Goal: Task Accomplishment & Management: Use online tool/utility

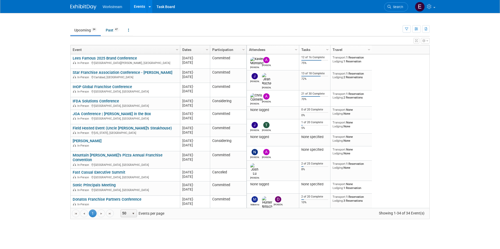
scroll to position [168, 0]
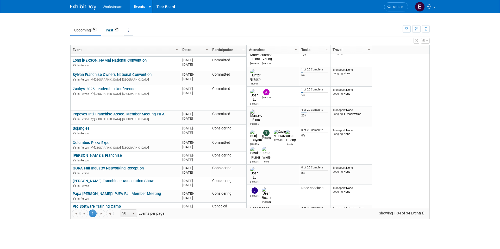
click at [128, 29] on link at bounding box center [128, 30] width 9 height 10
click at [158, 22] on td "Upcoming 34 Past 47 All Events 81 Past and Upcoming Grouped Annually Events gro…" at bounding box center [236, 28] width 332 height 17
click at [431, 7] on icon at bounding box center [430, 6] width 6 height 5
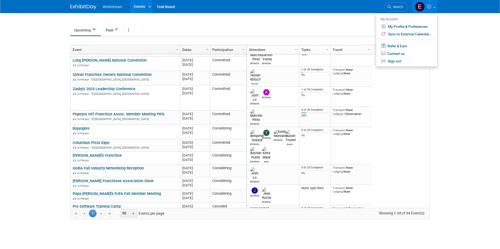
click at [431, 7] on icon at bounding box center [430, 6] width 6 height 5
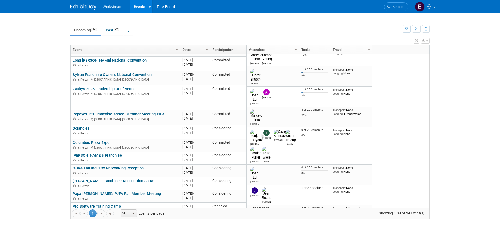
click at [197, 232] on body "Workstream Events Recently Viewed Events: Burger King Convention Phoenix, AZ Se…" at bounding box center [250, 124] width 500 height 249
click at [425, 39] on button "button" at bounding box center [425, 41] width 9 height 6
click at [416, 59] on link "Advanced Options" at bounding box center [391, 58] width 67 height 8
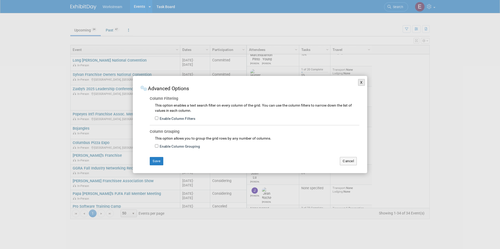
click at [360, 85] on button "X" at bounding box center [361, 82] width 7 height 7
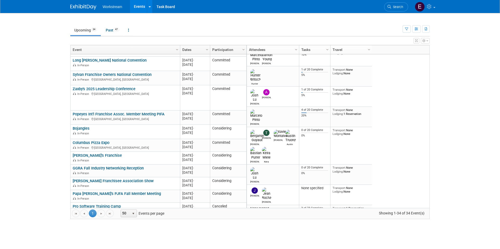
click at [454, 108] on body "Workstream Events Recently Viewed Events: Burger King Convention Phoenix, AZ Se…" at bounding box center [250, 124] width 500 height 249
click at [150, 8] on icon at bounding box center [150, 6] width 2 height 3
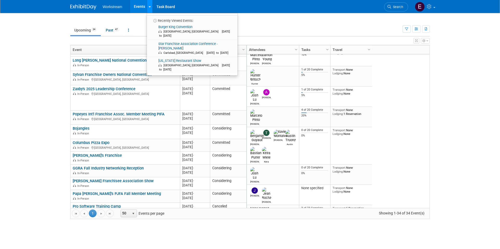
click at [150, 8] on icon at bounding box center [150, 6] width 2 height 3
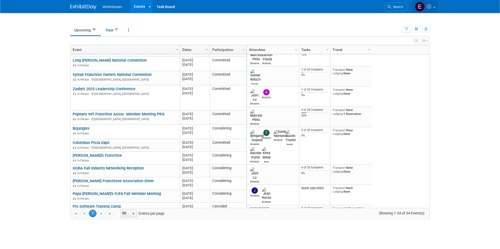
click at [427, 8] on icon at bounding box center [430, 6] width 6 height 5
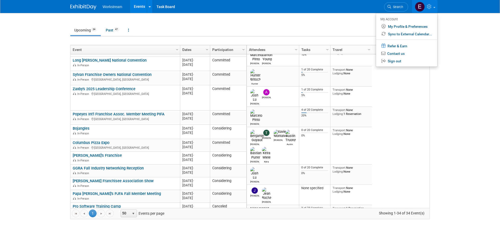
click at [427, 8] on icon at bounding box center [430, 6] width 6 height 5
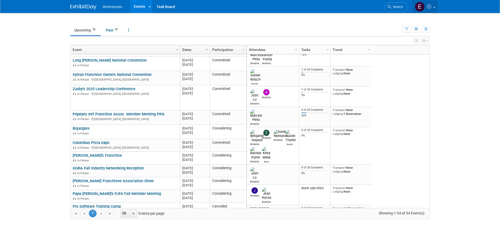
click at [432, 5] on icon at bounding box center [430, 6] width 6 height 5
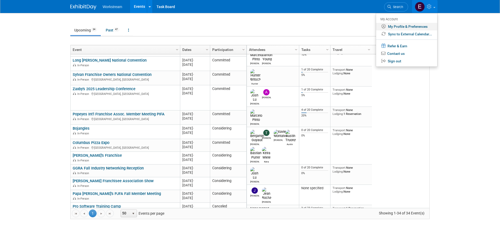
click at [419, 27] on link "My Profile & Preferences" at bounding box center [406, 27] width 61 height 8
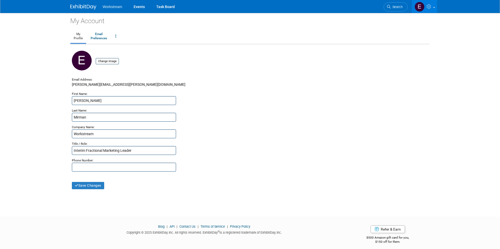
click at [106, 10] on ul "Workstream Events Task Board" at bounding box center [141, 6] width 76 height 13
click at [112, 7] on span "Workstream" at bounding box center [113, 7] width 20 height 4
click at [78, 8] on img at bounding box center [83, 6] width 26 height 5
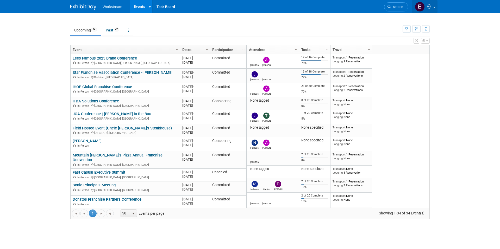
click at [432, 7] on icon at bounding box center [430, 6] width 6 height 5
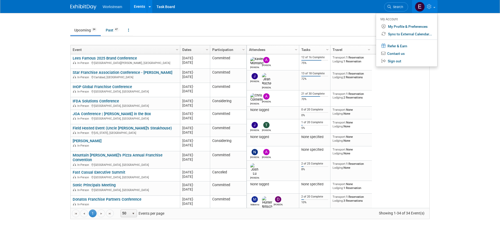
click at [432, 7] on icon at bounding box center [430, 6] width 6 height 5
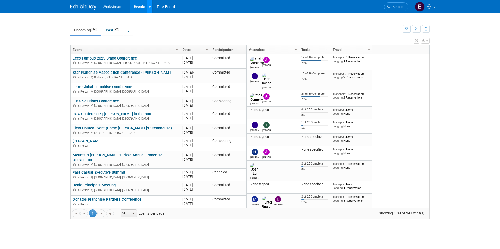
click at [150, 6] on link at bounding box center [149, 6] width 5 height 13
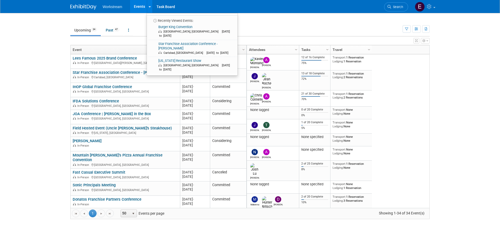
click at [141, 7] on link "Events" at bounding box center [139, 6] width 19 height 13
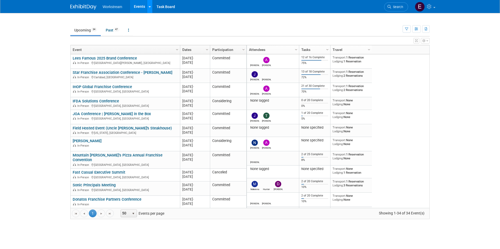
click at [149, 11] on link at bounding box center [149, 6] width 5 height 13
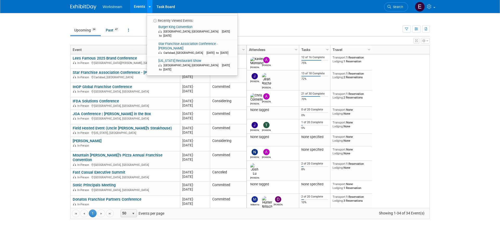
click at [149, 11] on link at bounding box center [149, 6] width 5 height 13
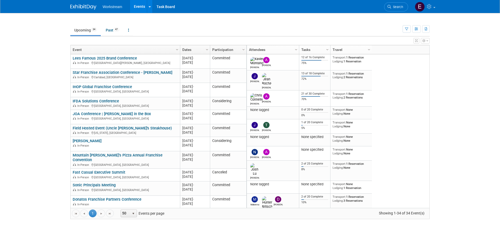
click at [472, 125] on body "Workstream Events Recently Viewed Events: Burger King Convention Phoenix, AZ Se…" at bounding box center [250, 124] width 500 height 249
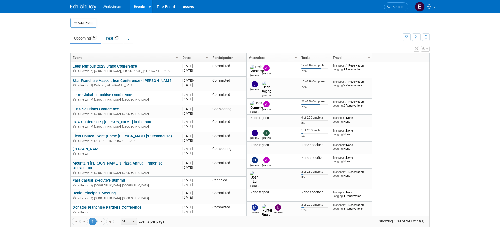
click at [191, 27] on td at bounding box center [254, 22] width 316 height 9
click at [131, 37] on link at bounding box center [128, 38] width 9 height 10
click at [137, 57] on link "Grouped Annually Events grouped by year" at bounding box center [144, 61] width 41 height 11
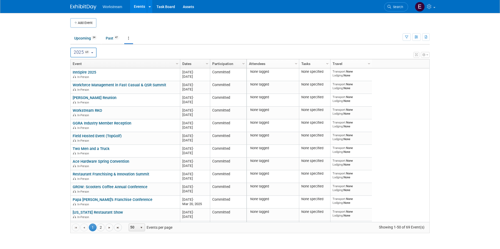
click at [429, 56] on button "button" at bounding box center [425, 55] width 9 height 6
click at [495, 47] on body "Workstream Events Add Event Bulk Upload Events Shareable Event Boards Recently …" at bounding box center [250, 124] width 500 height 249
click at [149, 7] on icon at bounding box center [150, 6] width 2 height 3
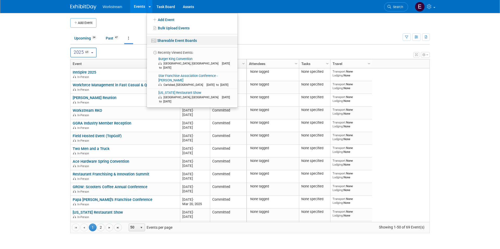
click at [167, 41] on link "Shareable Event Boards" at bounding box center [192, 40] width 91 height 9
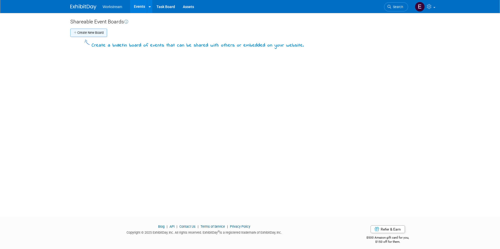
click at [96, 31] on button "Create New Board" at bounding box center [88, 33] width 37 height 8
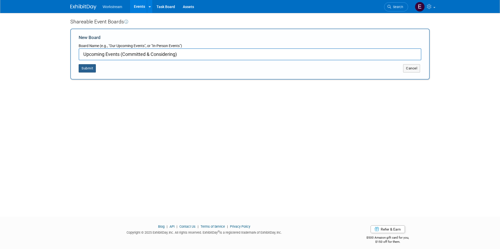
type input "Upcoming Events (Committed & Considering)"
click at [86, 70] on button "Submit" at bounding box center [87, 68] width 17 height 8
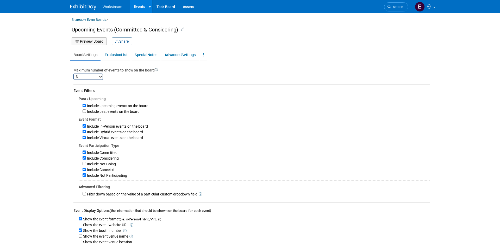
click at [97, 76] on select "1 2 3 4 5 6 7 8 9 10 11 12 13 14 15 16 17 18 19 20 21 22 23 24 25 26 27 28 29 3…" at bounding box center [87, 77] width 29 height 6
click at [73, 74] on select "1 2 3 4 5 6 7 8 9 10 11 12 13 14 15 16 17 18 19 20 21 22 23 24 25 26 27 28 29 3…" at bounding box center [87, 77] width 29 height 6
select select "3"
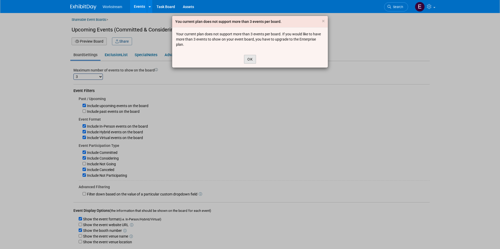
click at [247, 61] on button "OK" at bounding box center [250, 59] width 12 height 9
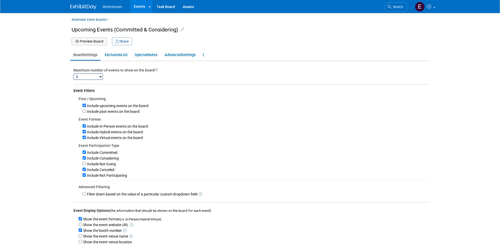
click at [186, 76] on div "1 2 3 4 5 6 7 8 9 10 11 12 13 14 15 16 17 18 19 20 21 22 23 24 25 26 27 28 29 3…" at bounding box center [251, 76] width 356 height 7
click at [156, 71] on icon at bounding box center [156, 69] width 3 height 3
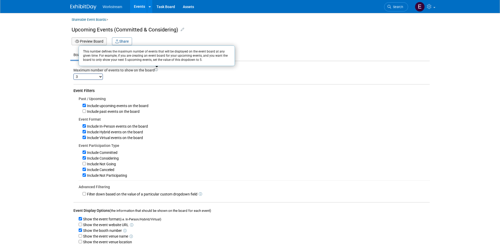
click at [156, 80] on div "Maximum number of events to show on the board This number defines the maximum n…" at bounding box center [250, 156] width 358 height 177
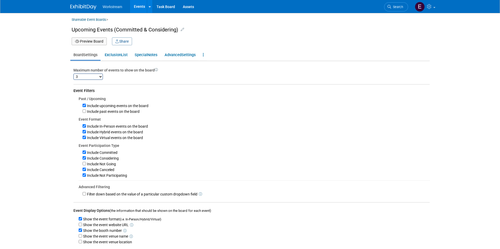
click at [104, 169] on label "Include Canceled" at bounding box center [100, 170] width 28 height 4
click at [86, 169] on input "Include Canceled" at bounding box center [84, 169] width 3 height 3
checkbox input "false"
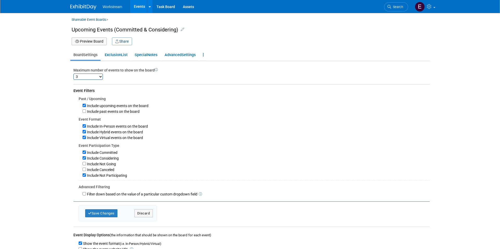
click at [105, 176] on label "Include Not Participating" at bounding box center [106, 176] width 41 height 4
click at [86, 176] on input "Include Not Participating" at bounding box center [84, 175] width 3 height 3
checkbox input "false"
click at [90, 77] on select "1 2 3 4 5 6 7 8 9 10 11 12 13 14 15 16 17 18 19 20 21 22 23 24 25 26 27 28 29 3…" at bounding box center [87, 77] width 29 height 6
click at [73, 74] on select "1 2 3 4 5 6 7 8 9 10 11 12 13 14 15 16 17 18 19 20 21 22 23 24 25 26 27 28 29 3…" at bounding box center [87, 77] width 29 height 6
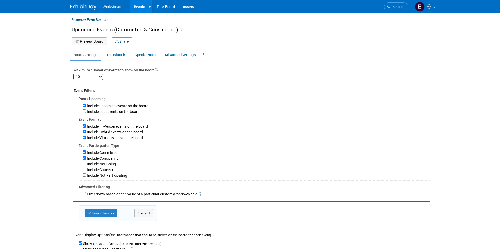
select select "3"
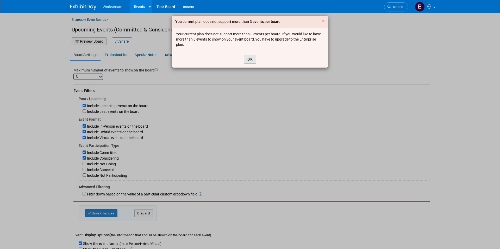
click at [252, 61] on button "OK" at bounding box center [250, 59] width 12 height 9
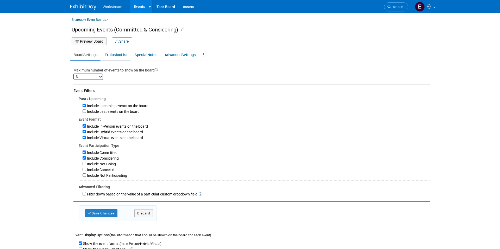
click at [121, 56] on link "Exclusion List" at bounding box center [116, 55] width 29 height 10
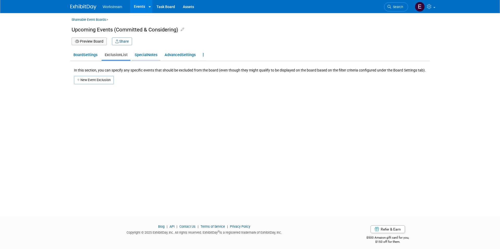
click at [156, 54] on link "Special Notes" at bounding box center [145, 55] width 29 height 10
click at [179, 54] on link "Advanced Settings" at bounding box center [179, 55] width 37 height 10
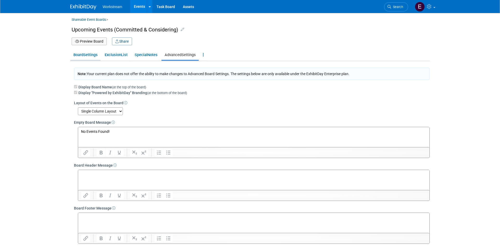
click at [90, 55] on link "Board Settings" at bounding box center [85, 55] width 30 height 10
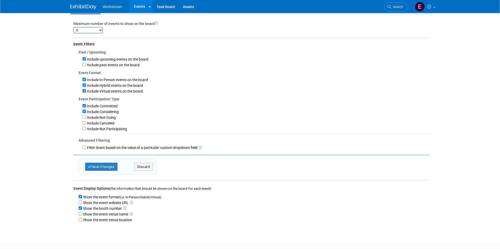
scroll to position [47, 0]
click at [100, 219] on label "Show the event venue location" at bounding box center [107, 219] width 50 height 4
click at [82, 219] on input "Show the event venue location" at bounding box center [80, 218] width 3 height 3
checkbox input "true"
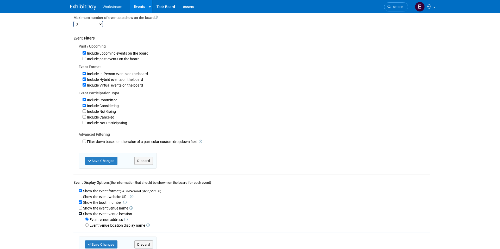
scroll to position [53, 0]
click at [149, 226] on icon at bounding box center [147, 224] width 3 height 3
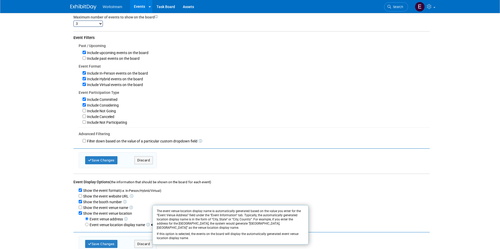
click at [127, 225] on label "Event venue location display name" at bounding box center [117, 225] width 56 height 4
click at [89, 225] on input "Event venue location display name" at bounding box center [86, 224] width 3 height 3
radio input "true"
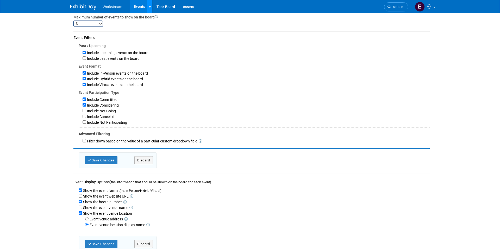
click at [150, 10] on link at bounding box center [149, 6] width 5 height 13
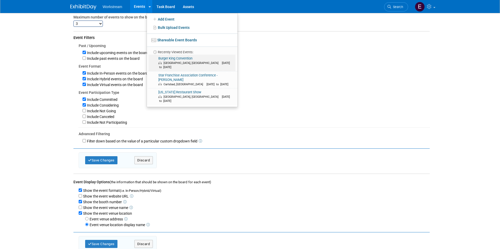
click at [182, 59] on link "Burger King Convention Phoenix, AZ Sep 10, 2025 to Sep 12, 2025" at bounding box center [191, 63] width 87 height 17
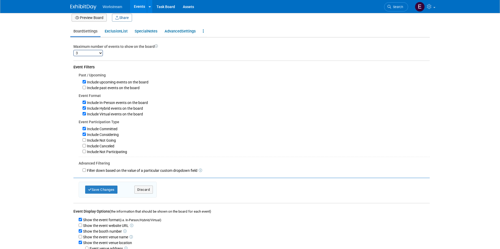
scroll to position [39, 0]
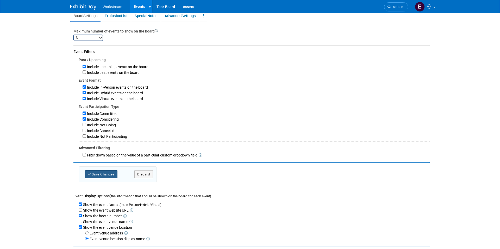
click at [110, 173] on button "Save Changes" at bounding box center [101, 175] width 32 height 8
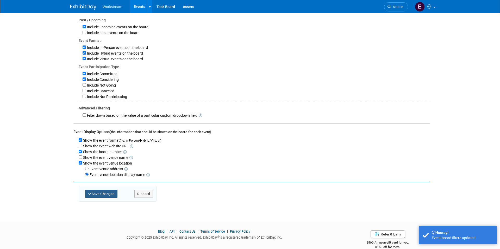
click at [116, 195] on button "Save Changes" at bounding box center [101, 194] width 32 height 8
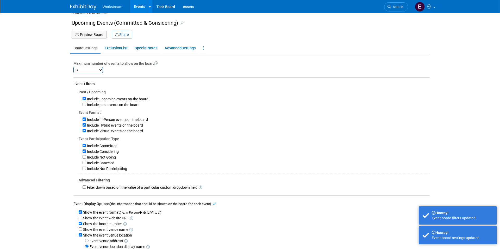
scroll to position [0, 0]
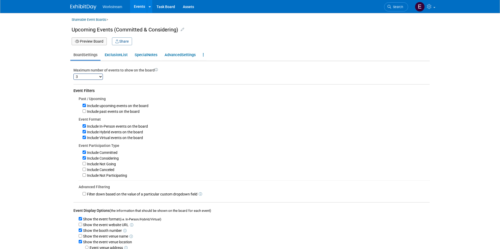
click at [86, 41] on button "Preview Board" at bounding box center [89, 41] width 35 height 8
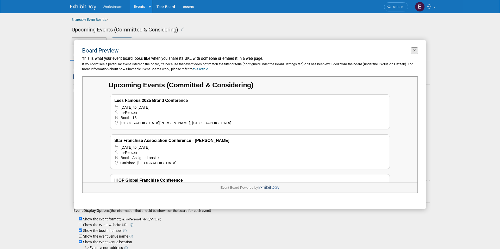
click at [414, 53] on button "X" at bounding box center [414, 50] width 7 height 7
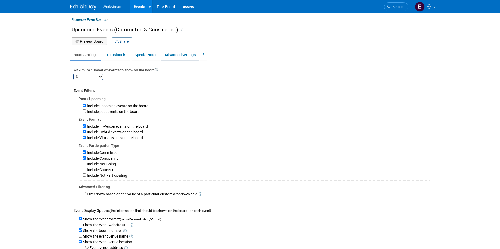
click at [191, 58] on link "Advanced Settings" at bounding box center [179, 55] width 37 height 10
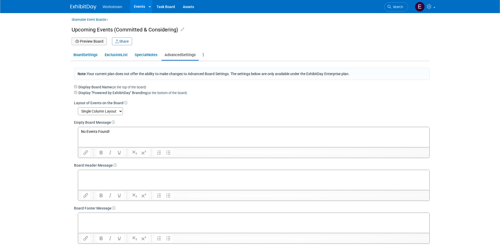
click at [116, 110] on select "Single Column Layout Two Column Layout Three Column Layout" at bounding box center [100, 112] width 45 height 8
click at [91, 55] on link "Board Settings" at bounding box center [85, 55] width 30 height 10
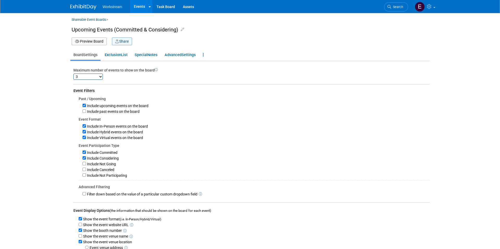
click at [122, 42] on button "Share" at bounding box center [122, 41] width 20 height 8
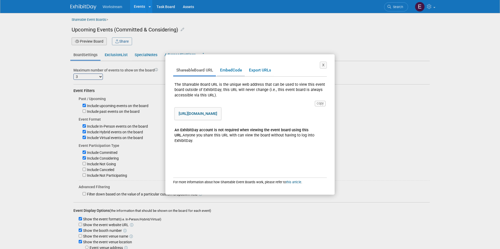
click at [230, 69] on span "Embed" at bounding box center [226, 70] width 12 height 5
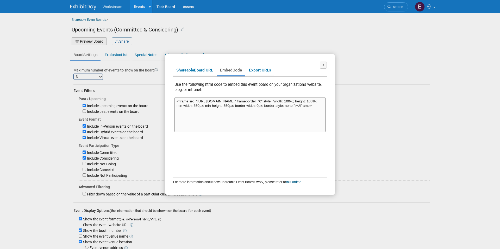
click at [237, 108] on textarea "<iframe src="https://www.exhibitday.com/eventboard/?vk=65561840265-0ff9b983fe51…" at bounding box center [249, 114] width 151 height 35
click at [304, 116] on textarea "<iframe src="https://www.exhibitday.com/eventboard/?vk=65561840265-0ff9b983fe51…" at bounding box center [249, 114] width 151 height 35
click at [262, 71] on link "Export URLs" at bounding box center [260, 70] width 28 height 10
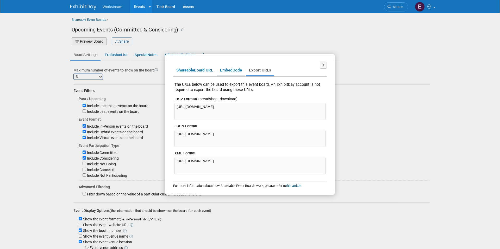
click at [232, 72] on span "Embed" at bounding box center [226, 70] width 12 height 5
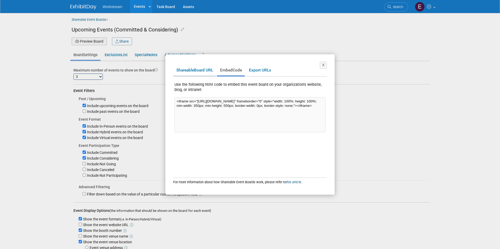
click at [202, 69] on link "Shareable Board URL" at bounding box center [194, 70] width 43 height 10
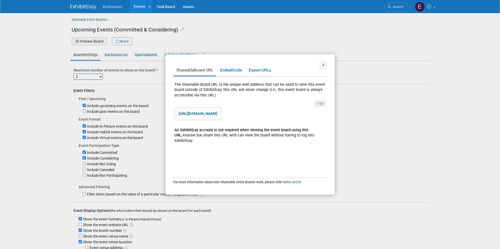
click at [320, 103] on button "copy" at bounding box center [320, 103] width 11 height 5
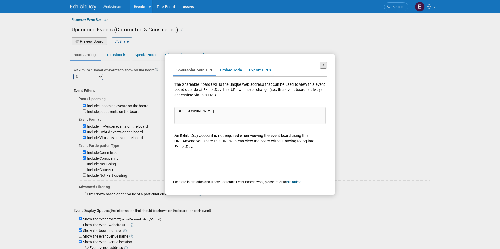
click at [325, 63] on button "X" at bounding box center [323, 65] width 7 height 7
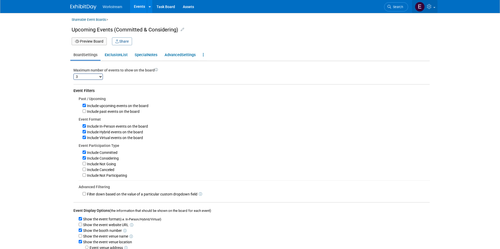
click at [427, 7] on icon at bounding box center [430, 6] width 6 height 5
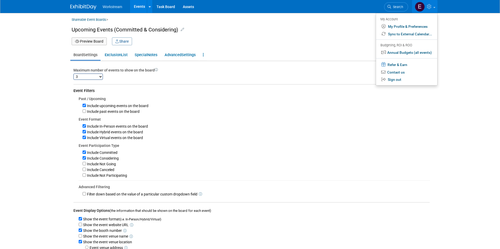
click at [427, 7] on icon at bounding box center [430, 6] width 6 height 5
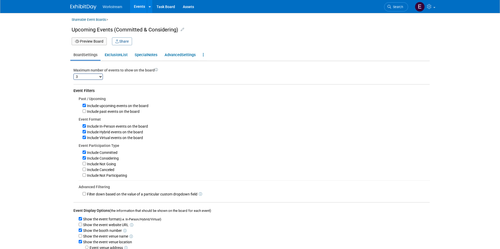
click at [96, 21] on link "Shareable Event Boards" at bounding box center [89, 19] width 35 height 7
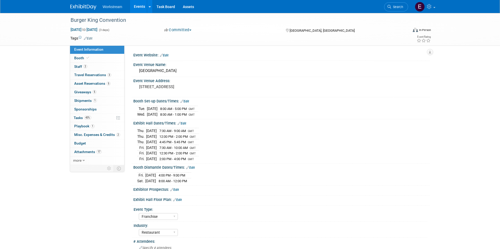
select select "Franchise"
select select "Restaurant"
select select "[PERSON_NAME]"
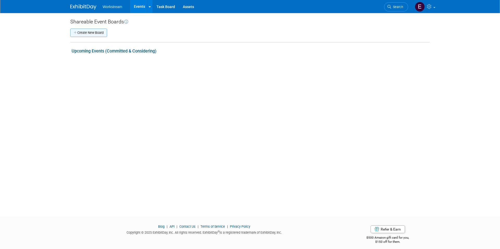
click at [85, 29] on button "Create New Board" at bounding box center [88, 33] width 37 height 8
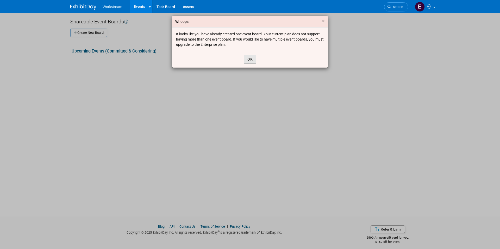
click at [250, 62] on button "OK" at bounding box center [250, 59] width 12 height 9
